Goal: Transaction & Acquisition: Purchase product/service

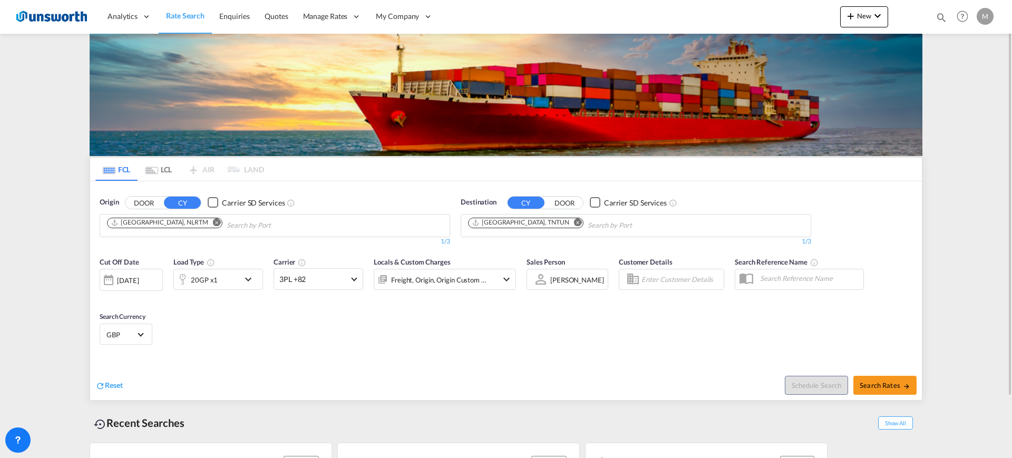
click at [186, 221] on md-chip "[GEOGRAPHIC_DATA], NLRTM" at bounding box center [164, 223] width 115 height 11
click at [213, 221] on md-icon "Remove" at bounding box center [217, 222] width 8 height 8
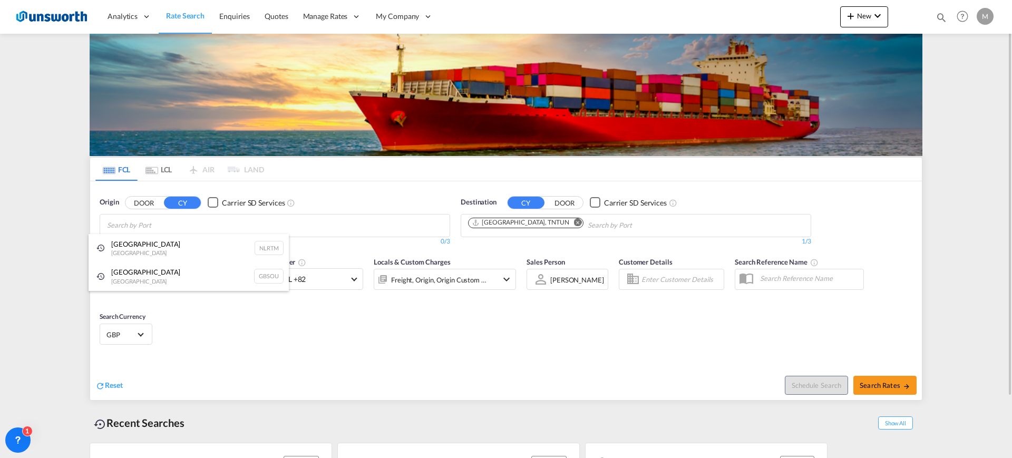
paste input "GBLGP"
click at [148, 207] on button "DOOR" at bounding box center [143, 203] width 37 height 12
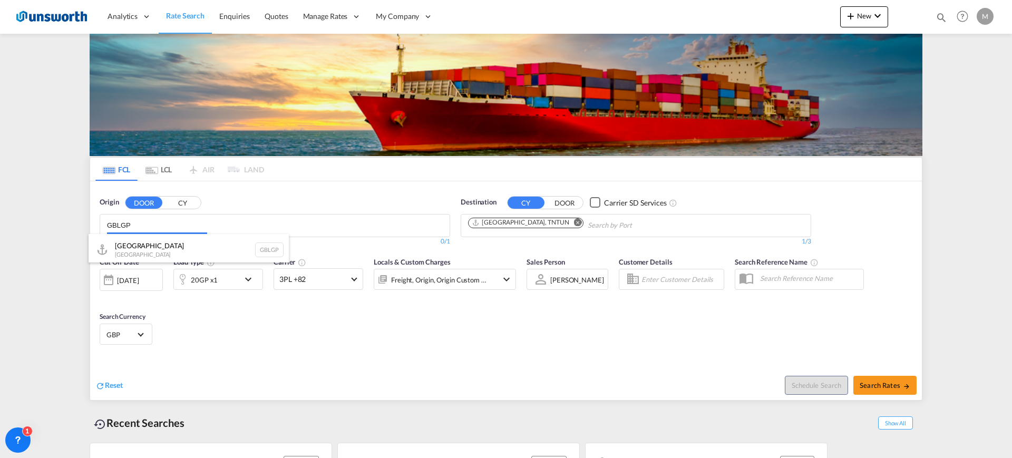
drag, startPoint x: 153, startPoint y: 228, endPoint x: 0, endPoint y: 204, distance: 154.7
click at [0, 204] on body "Analytics Reports Dashboard Rate Search Enquiries Quotes" at bounding box center [506, 229] width 1012 height 458
drag, startPoint x: 172, startPoint y: 223, endPoint x: 0, endPoint y: 223, distance: 172.3
drag, startPoint x: 163, startPoint y: 226, endPoint x: 64, endPoint y: 217, distance: 99.5
type input "P"
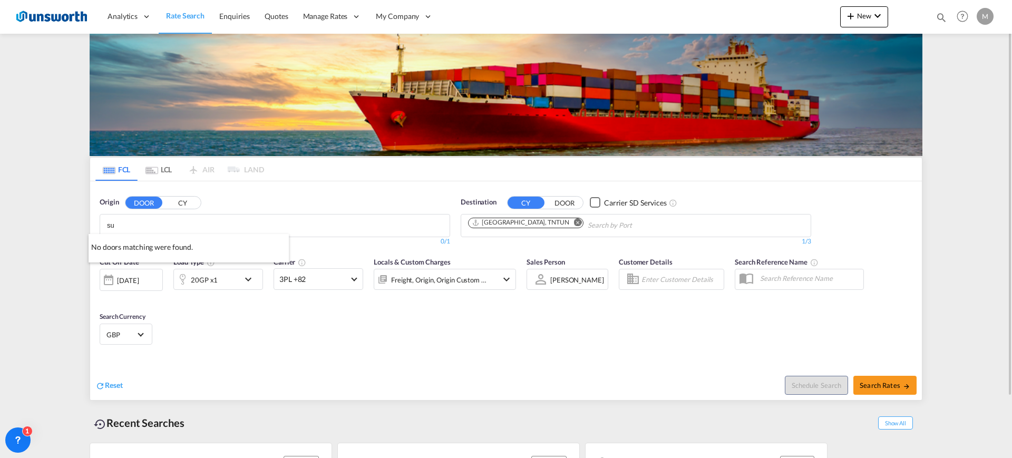
type input "s"
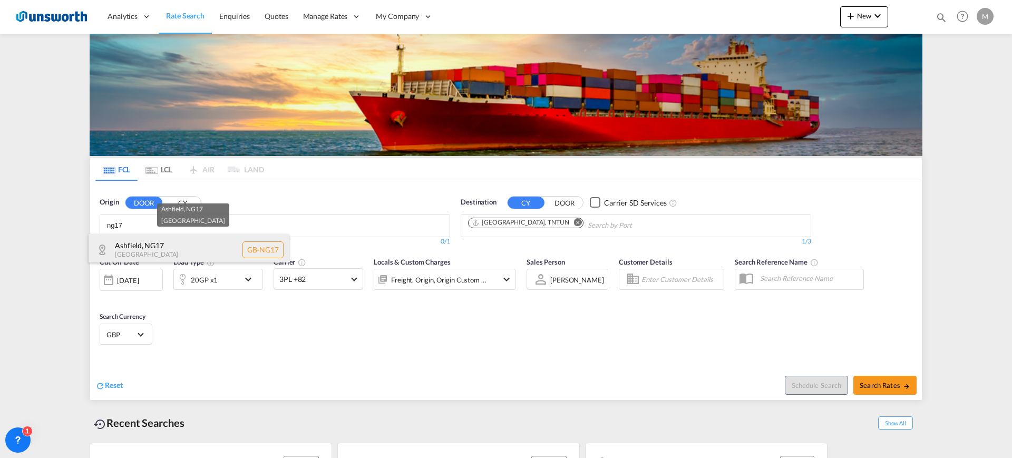
type input "ng17"
click at [204, 246] on div "Ashfield , NG17 [GEOGRAPHIC_DATA] [GEOGRAPHIC_DATA]-NG17" at bounding box center [189, 250] width 200 height 32
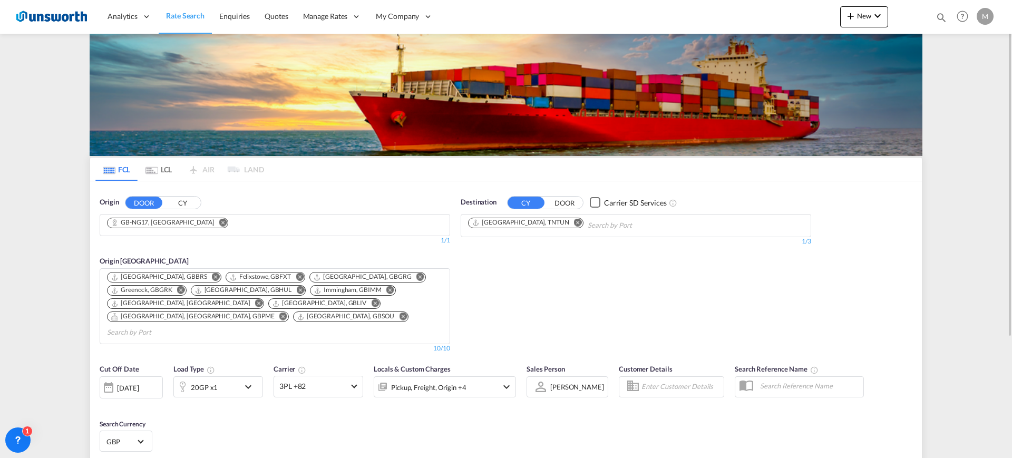
click at [574, 223] on md-icon "Remove" at bounding box center [578, 222] width 8 height 8
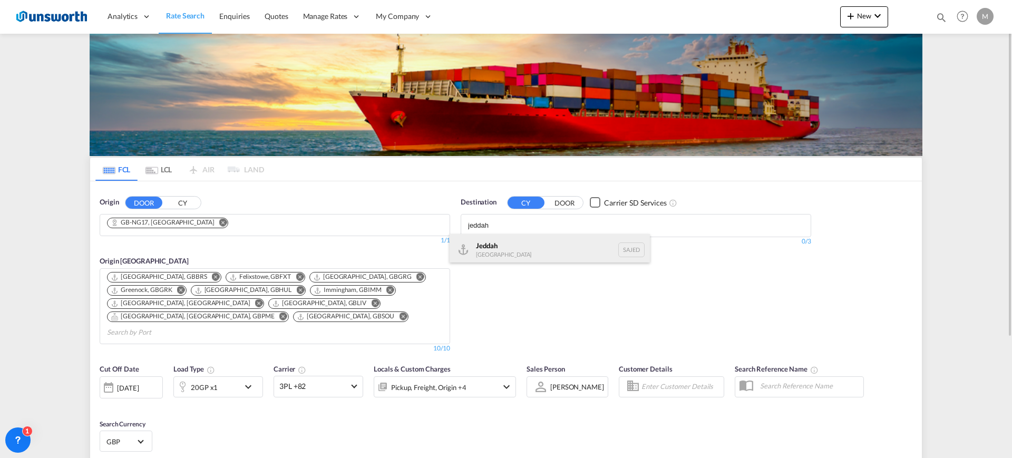
type input "jeddah"
click at [527, 246] on div "Jeddah [GEOGRAPHIC_DATA] SAJED" at bounding box center [550, 250] width 200 height 32
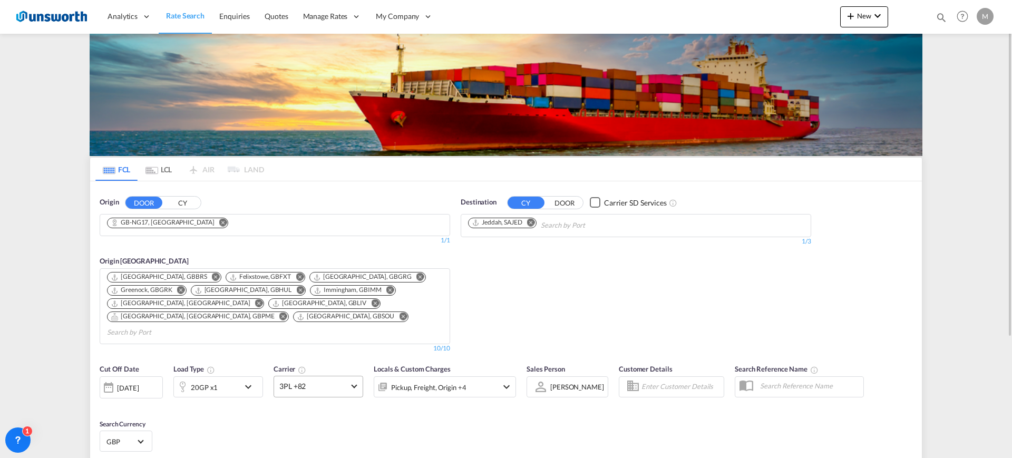
click at [317, 252] on span "3PL +82" at bounding box center [313, 386] width 69 height 11
click at [233, 252] on md-backdrop at bounding box center [506, 229] width 1012 height 458
click at [233, 252] on div "20GP x1" at bounding box center [206, 386] width 65 height 21
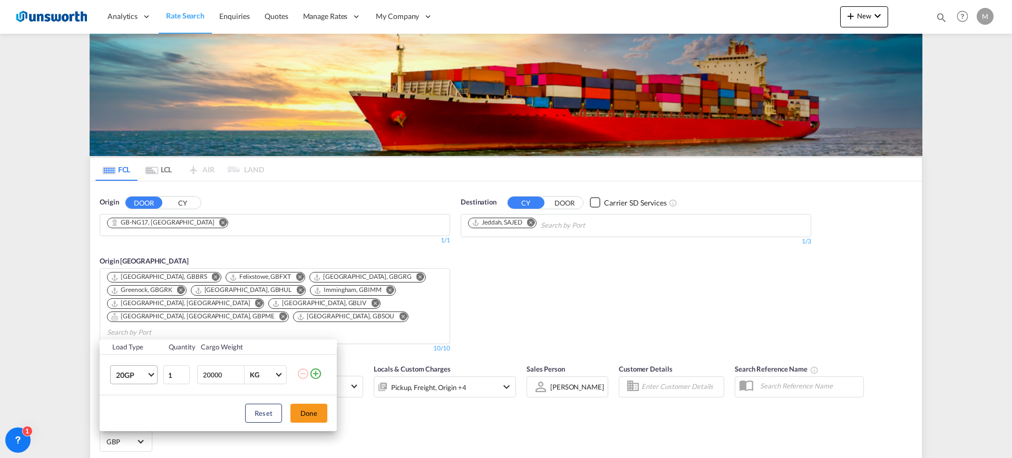
click at [152, 252] on span "Choose: \a20GP" at bounding box center [151, 374] width 6 height 6
click at [152, 252] on md-option "40HC" at bounding box center [144, 381] width 72 height 25
click at [308, 252] on button "Done" at bounding box center [308, 413] width 37 height 19
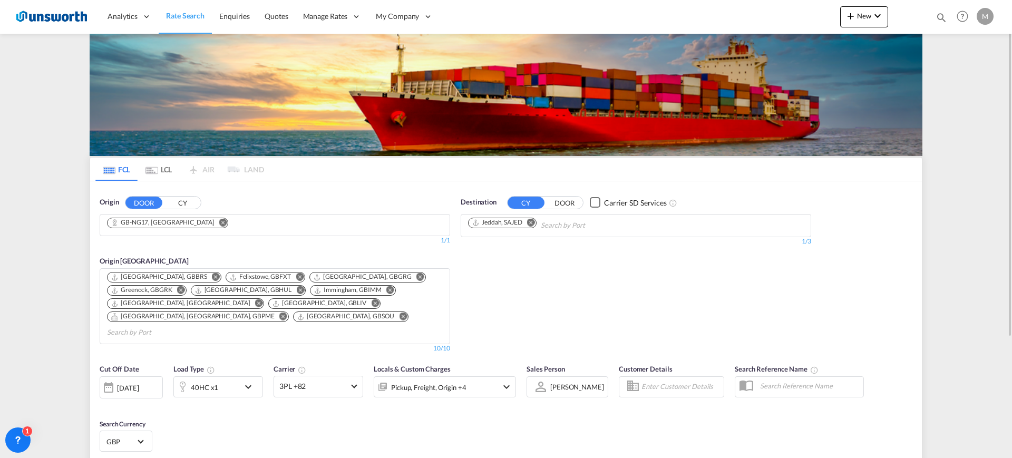
click at [438, 252] on div "Cut Off Date [DATE] [DATE] Load Type 40HC x1 Carrier 3PL +82 Locals & Custom Ch…" at bounding box center [506, 409] width 832 height 103
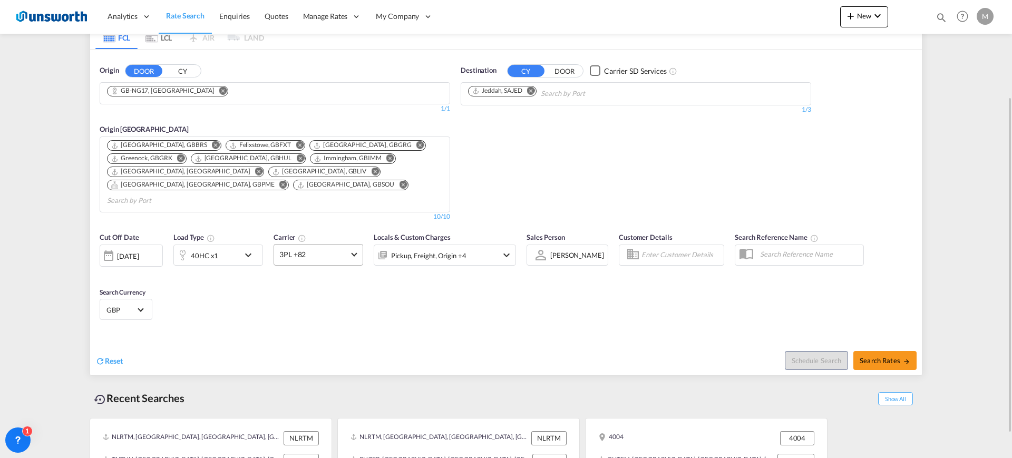
click at [347, 249] on span "3PL +82" at bounding box center [313, 254] width 69 height 11
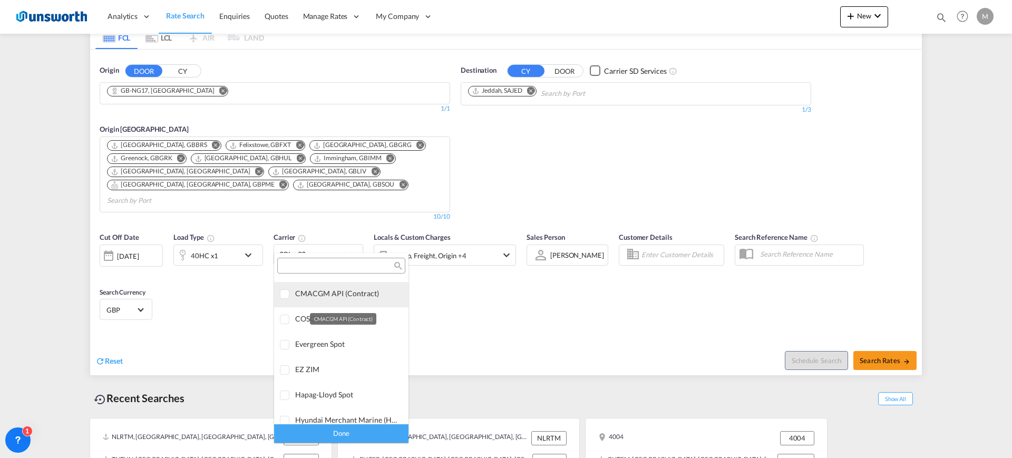
scroll to position [0, 0]
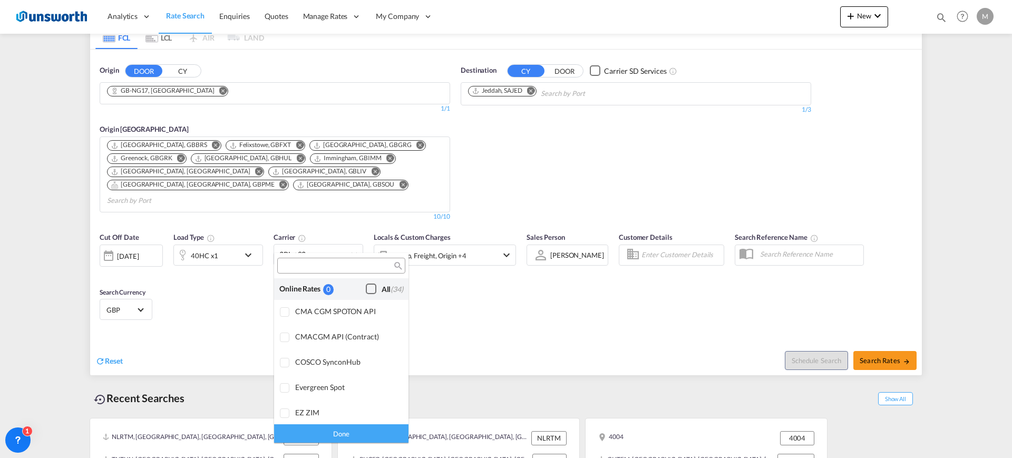
click at [366, 252] on div "Checkbox No Ink" at bounding box center [371, 289] width 11 height 11
click at [359, 252] on div "Done" at bounding box center [341, 433] width 134 height 18
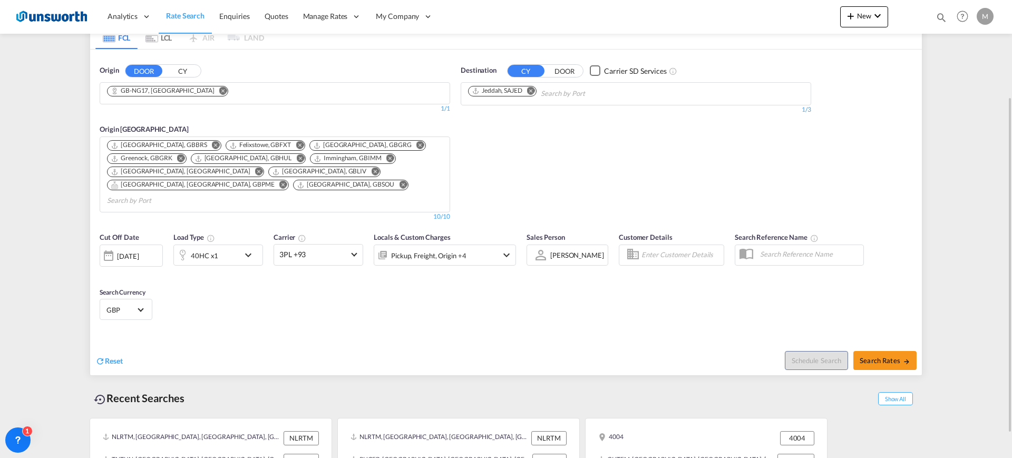
click at [577, 252] on div "Schedule Search Search Rates" at bounding box center [715, 355] width 413 height 41
click at [811, 252] on span "Search Rates" at bounding box center [885, 360] width 51 height 8
type input "NG17 to SAJED / [DATE]"
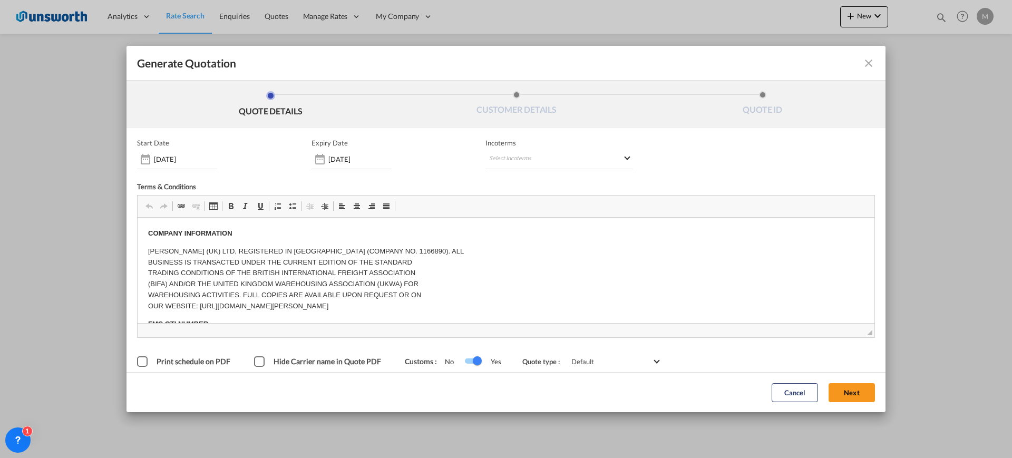
click at [144, 252] on div "Print schedule on PDF" at bounding box center [142, 361] width 11 height 11
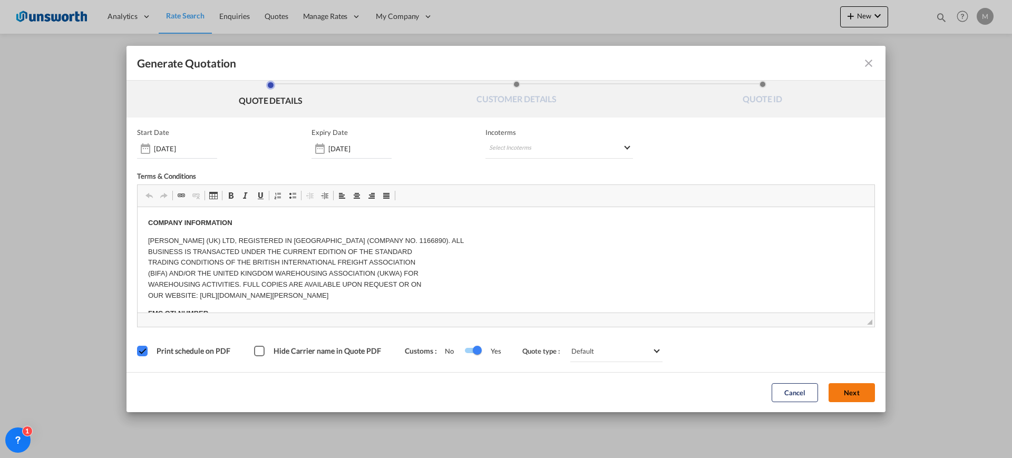
click at [811, 252] on button "Next" at bounding box center [851, 392] width 46 height 19
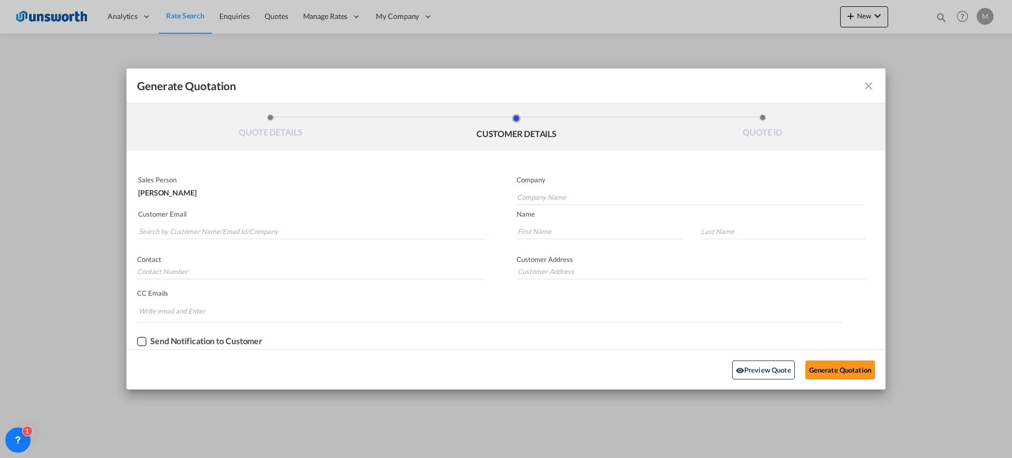
scroll to position [0, 0]
click at [261, 232] on input "Search by Customer Name/Email Id/Company" at bounding box center [312, 231] width 347 height 16
click at [241, 226] on input "Search by Customer Name/Email Id/Company" at bounding box center [312, 231] width 347 height 16
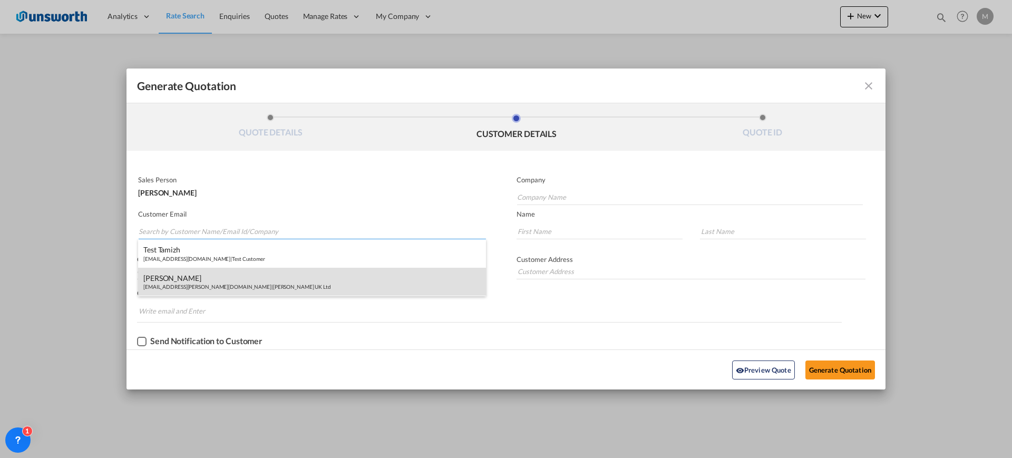
click at [190, 252] on div "[PERSON_NAME] [EMAIL_ADDRESS][PERSON_NAME][DOMAIN_NAME] | [PERSON_NAME] UK Ltd" at bounding box center [312, 282] width 348 height 28
type input "[PERSON_NAME] UK Ltd"
type input "[EMAIL_ADDRESS][PERSON_NAME][DOMAIN_NAME]"
type input "[PERSON_NAME]"
type input "Doe"
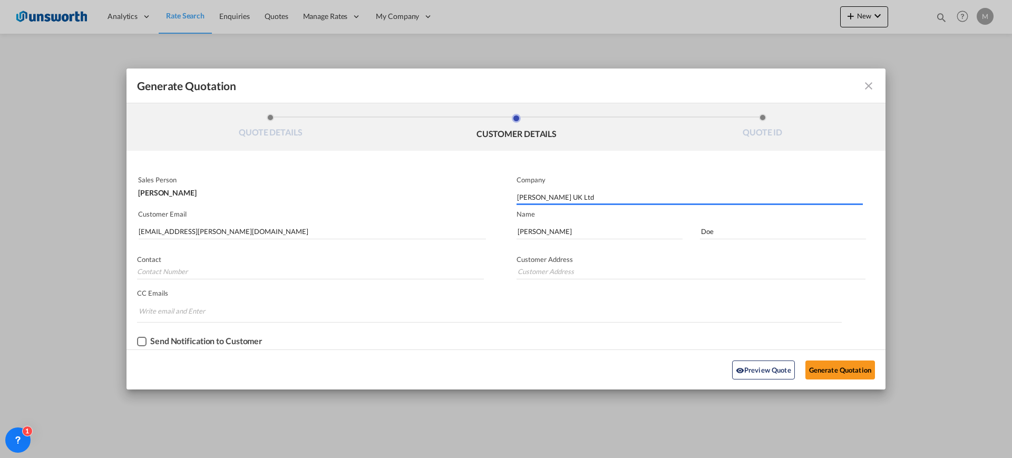
click at [145, 252] on div "Checkbox No Ink" at bounding box center [141, 341] width 9 height 9
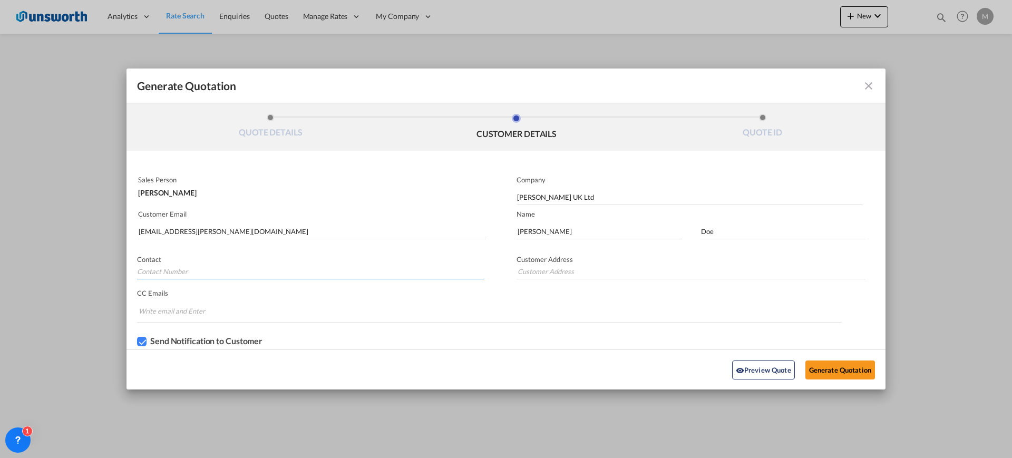
click at [190, 252] on input "Generate QuotationQUOTE ..." at bounding box center [310, 271] width 347 height 16
click at [811, 252] on button "Generate Quotation" at bounding box center [840, 369] width 70 height 19
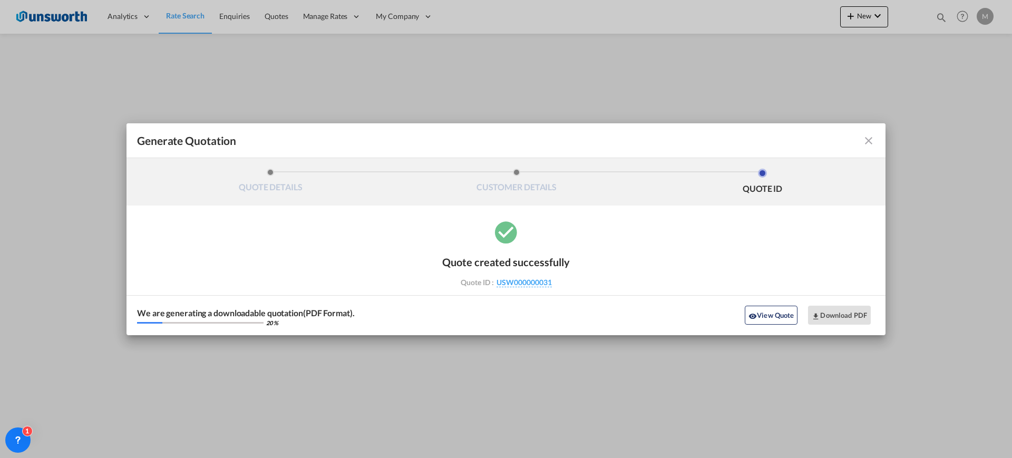
click at [811, 145] on md-icon "icon-close fg-AAA8AD cursor m-0" at bounding box center [868, 140] width 13 height 13
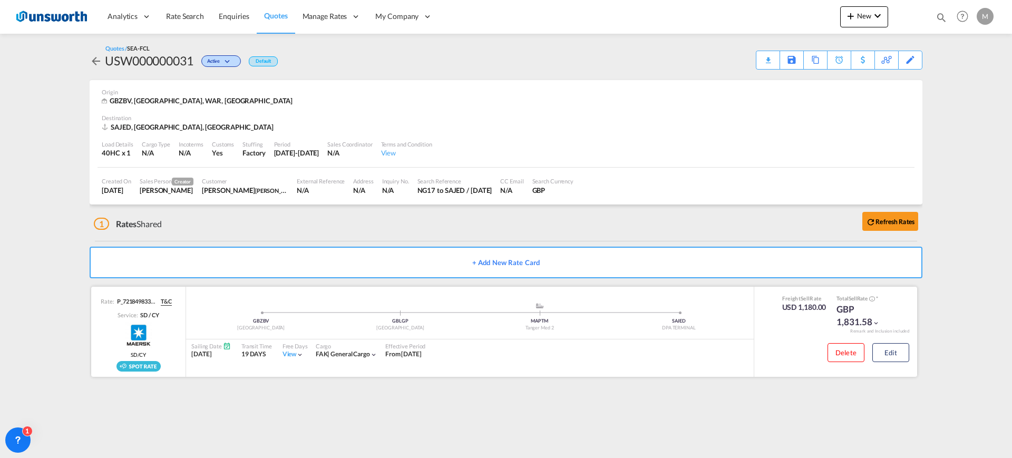
click at [142, 252] on img "Rollable available" at bounding box center [138, 366] width 44 height 11
click at [336, 252] on div "GBZBV Leamington .a{fill:#aaa8ad;} .a{fill:#aaa8ad;} GBLGP [GEOGRAPHIC_DATA] MA…" at bounding box center [470, 320] width 568 height 37
drag, startPoint x: 513, startPoint y: 426, endPoint x: 697, endPoint y: 425, distance: 183.9
click at [513, 252] on md-content "Analytics Reports Dashboard Rate Search Enquiries Quotes" at bounding box center [506, 229] width 1012 height 458
click at [811, 252] on div "GBP 1,831.58" at bounding box center [862, 315] width 53 height 25
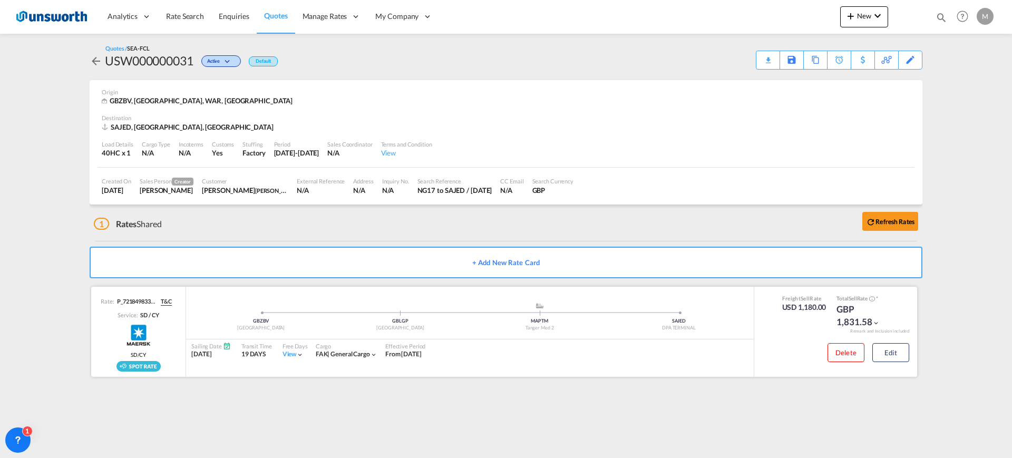
click at [811, 252] on div "GBP 1,831.58" at bounding box center [862, 315] width 53 height 25
click at [811, 252] on md-icon "icon-chevron-down" at bounding box center [875, 322] width 7 height 7
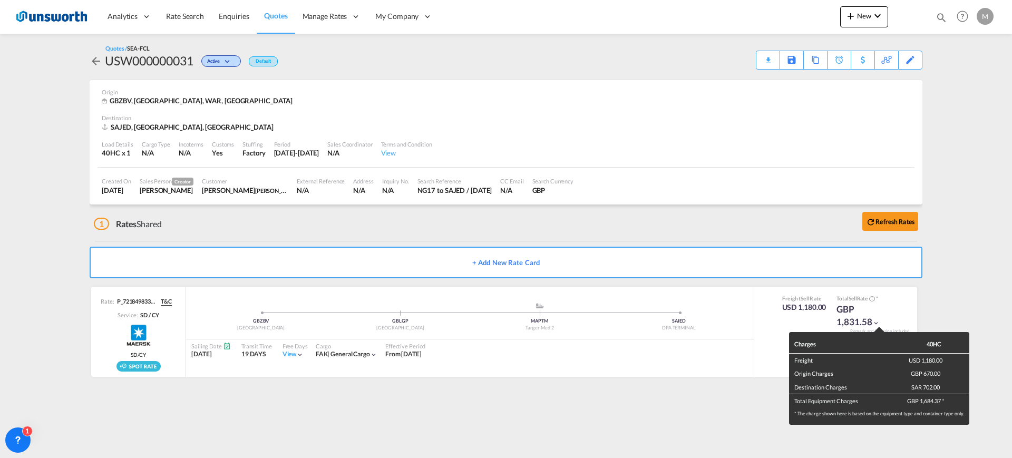
click at [811, 252] on div "Charges 40HC Freight USD 1,180.00 Origin Charges GBP 670.00 Destination Charges…" at bounding box center [506, 229] width 1012 height 458
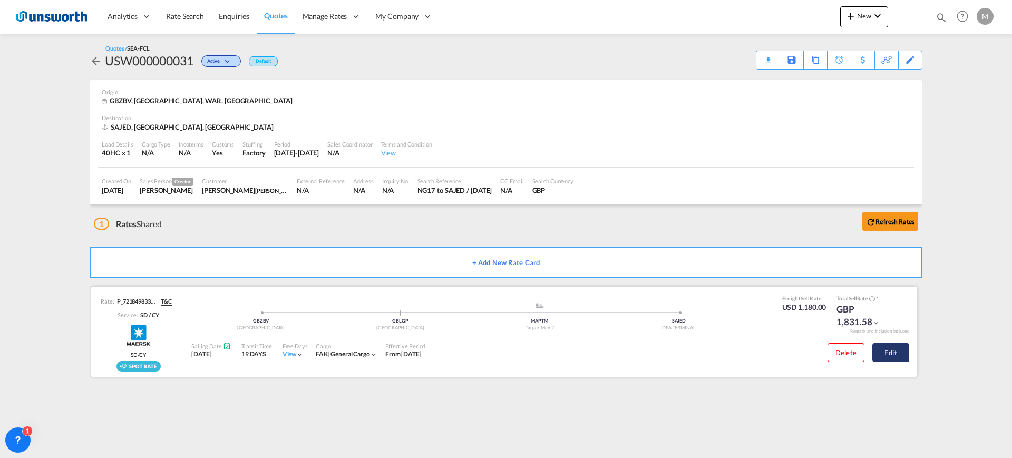
click at [811, 252] on button "Edit" at bounding box center [890, 352] width 37 height 19
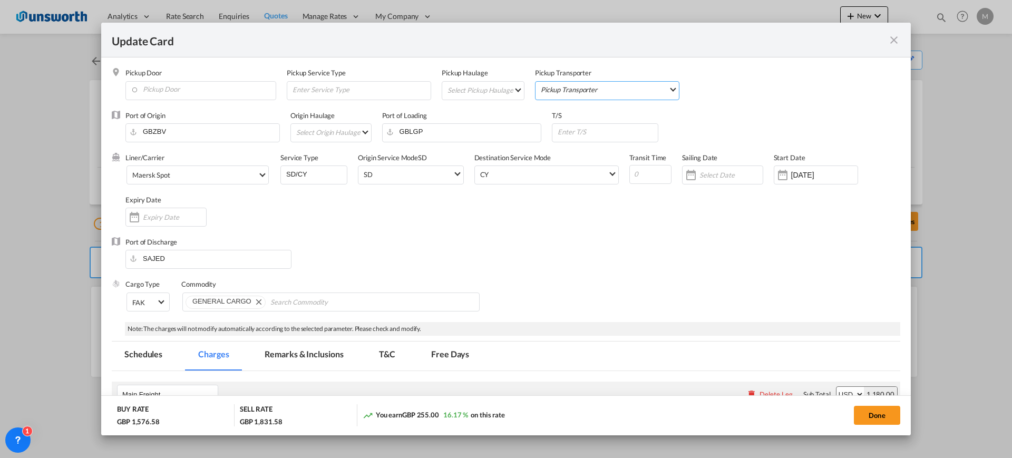
click at [611, 95] on md-select "Pickup Transporter 2HM LOGISTICS D.O.O 3PL AAXL GLOBAL SHIPPING LINES LLC [PERS…" at bounding box center [609, 89] width 139 height 15
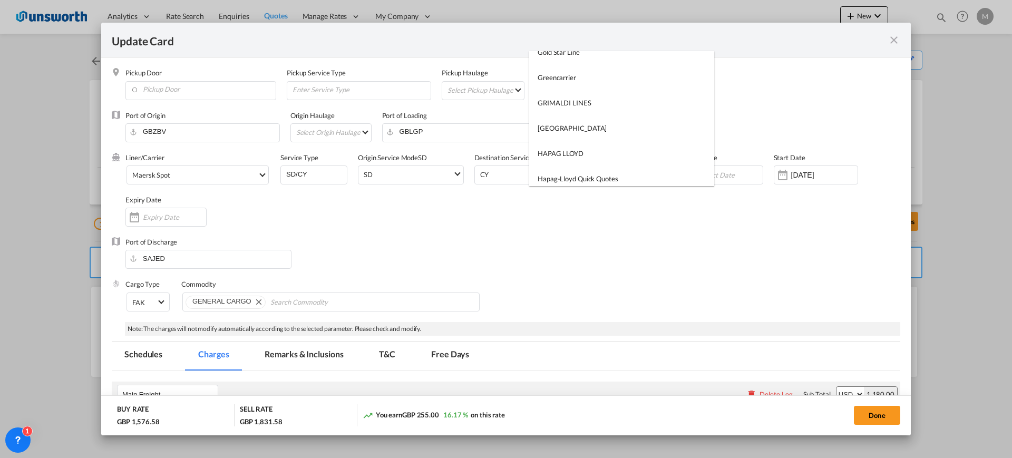
click at [609, 252] on md-backdrop at bounding box center [506, 229] width 1012 height 458
click at [811, 45] on div "Update Card" at bounding box center [500, 39] width 776 height 13
click at [811, 43] on md-icon "icon-close fg-AAA8AD m-0 pointer" at bounding box center [893, 40] width 13 height 13
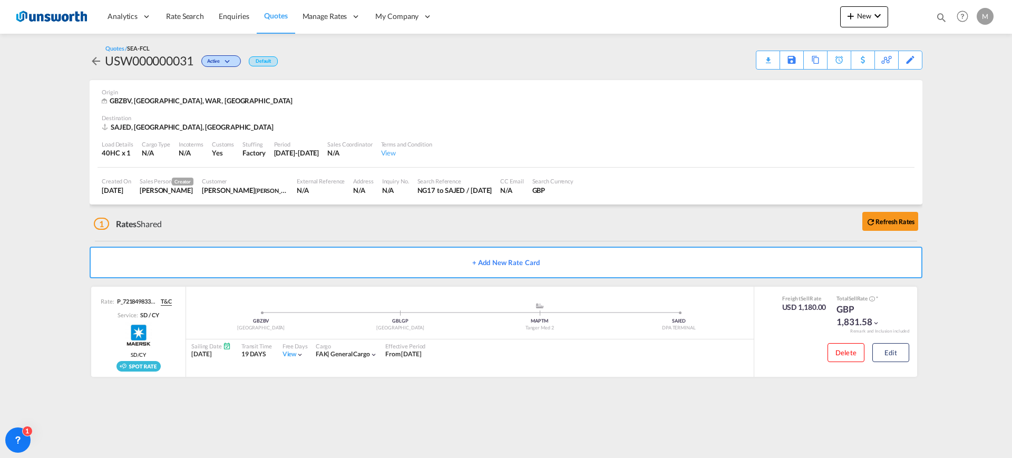
click at [811, 135] on md-content "Analytics Reports Dashboard Rate Search Enquiries Quotes" at bounding box center [506, 229] width 1012 height 458
click at [92, 59] on md-icon "icon-arrow-left" at bounding box center [96, 61] width 13 height 13
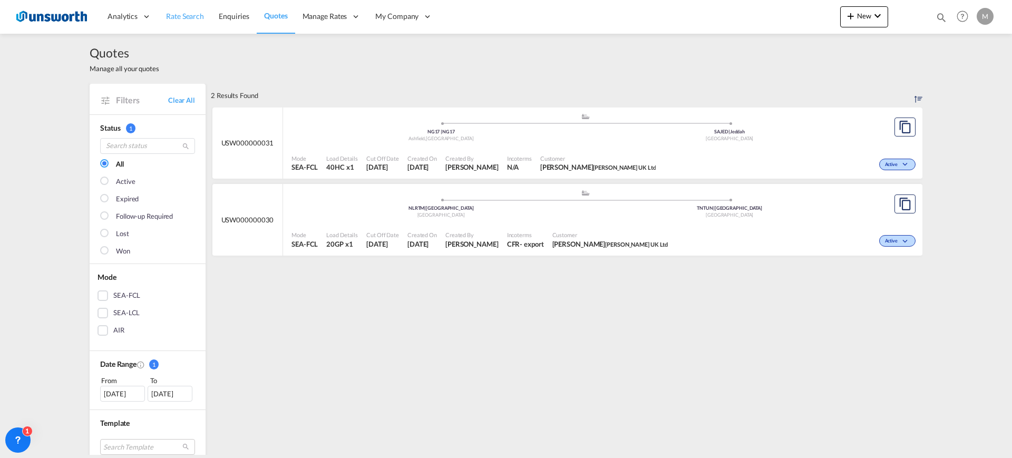
click at [181, 18] on span "Rate Search" at bounding box center [185, 16] width 38 height 9
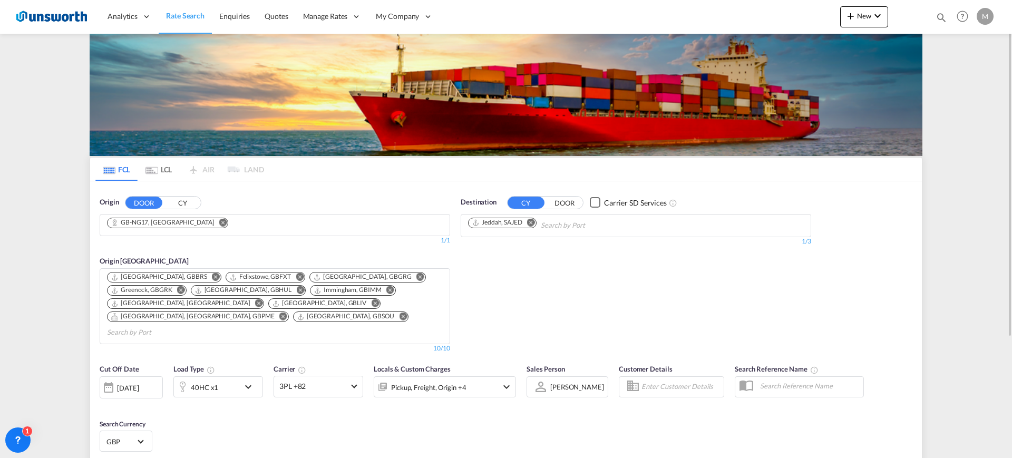
click at [139, 252] on div "[DATE]" at bounding box center [128, 387] width 22 height 9
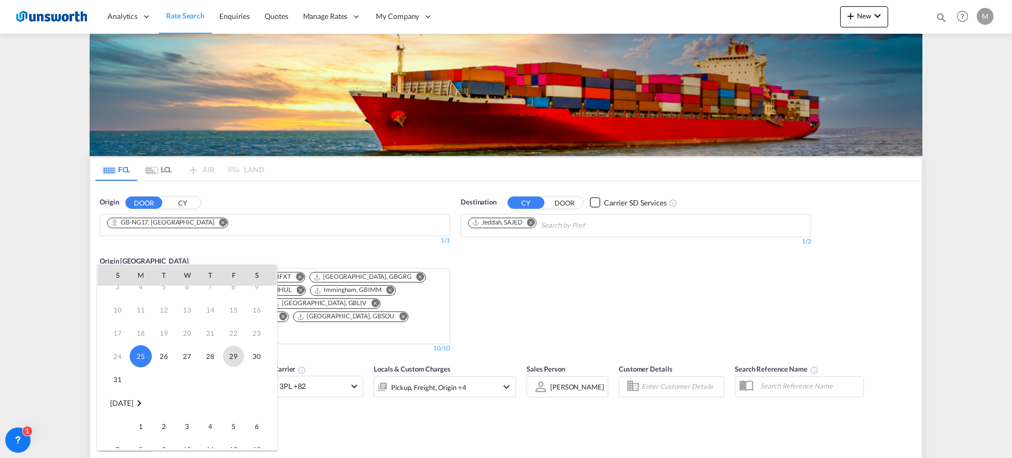
scroll to position [132, 0]
click at [141, 252] on span "1" at bounding box center [140, 328] width 21 height 21
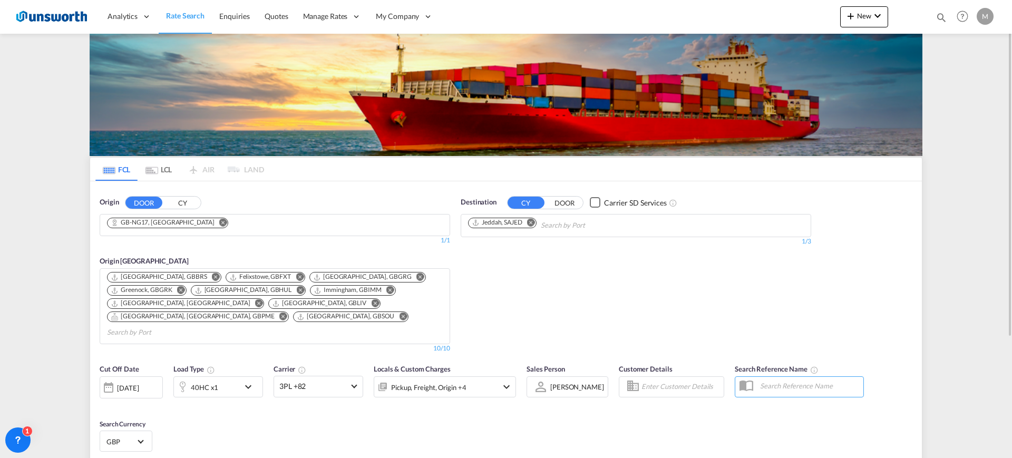
click at [360, 252] on div "Cut Off Date [DATE] [DATE] Load Type 40HC x1 Carrier 3PL +82 Online Rates 0 All…" at bounding box center [506, 409] width 832 height 103
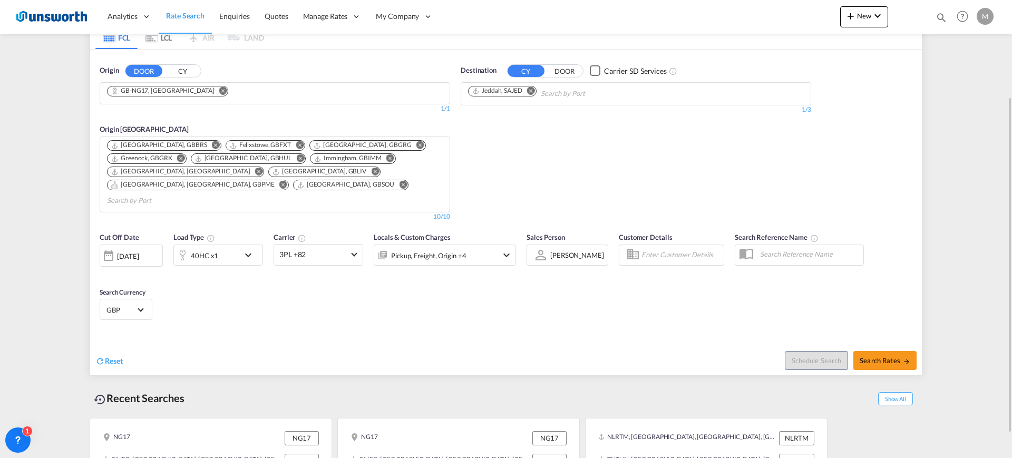
click at [324, 232] on div "Carrier 3PL +82 Online Rates 0 All (34) CMA CGM SPOTON API CMACGM API (Contract…" at bounding box center [319, 249] width 90 height 34
click at [324, 249] on span "3PL +82" at bounding box center [313, 254] width 69 height 11
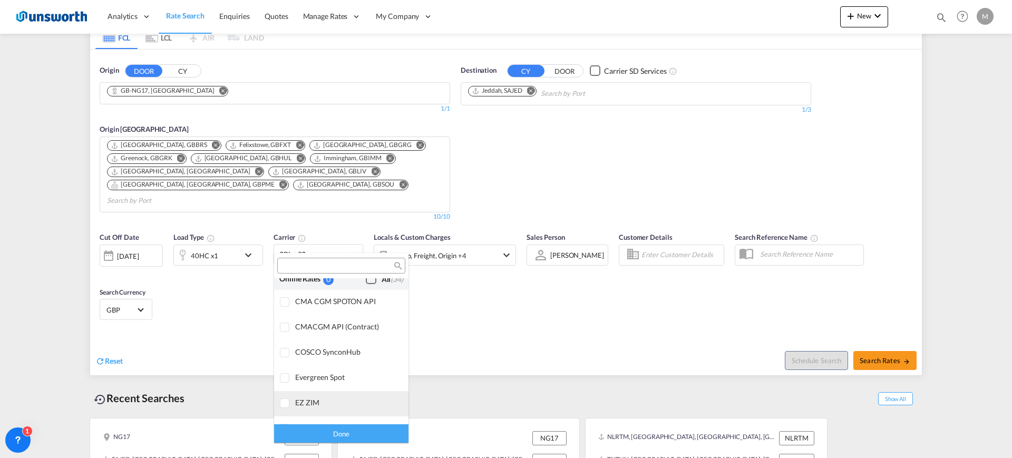
scroll to position [0, 0]
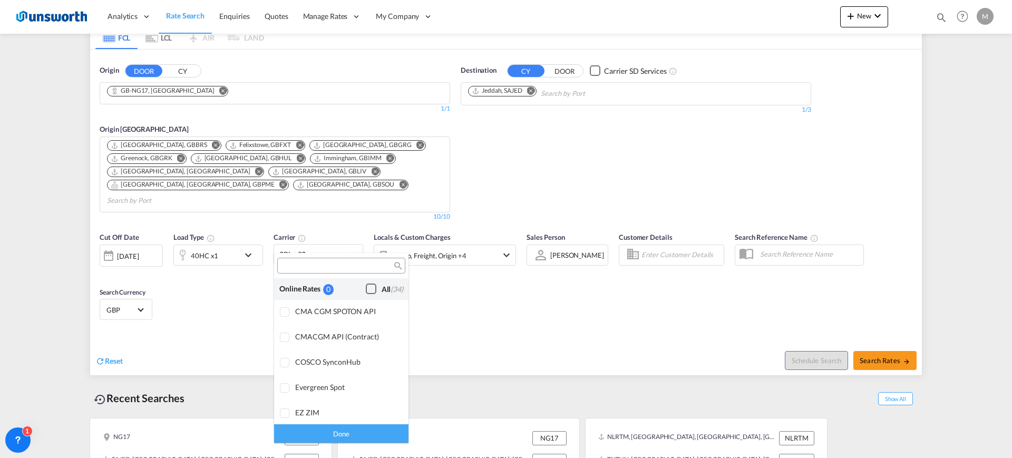
click at [366, 252] on div "Checkbox No Ink" at bounding box center [371, 289] width 11 height 11
drag, startPoint x: 353, startPoint y: 440, endPoint x: 354, endPoint y: 429, distance: 10.6
click at [354, 252] on div "Done" at bounding box center [341, 433] width 134 height 18
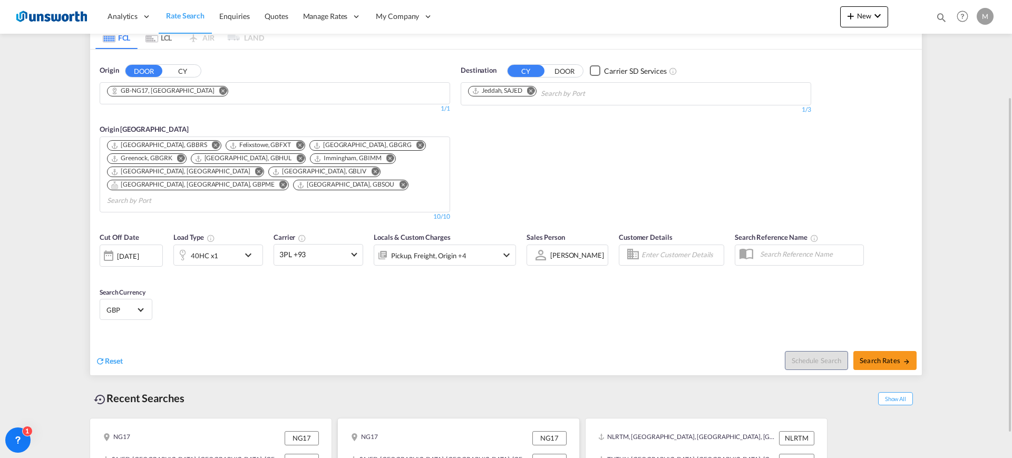
click at [354, 252] on div "NG17" at bounding box center [363, 438] width 27 height 14
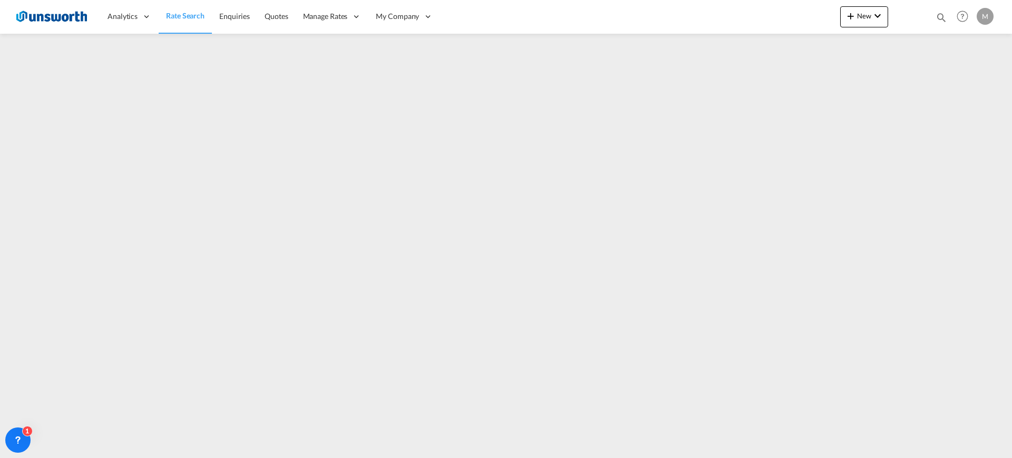
click at [54, 27] on img at bounding box center [51, 17] width 71 height 24
